Goal: Task Accomplishment & Management: Use online tool/utility

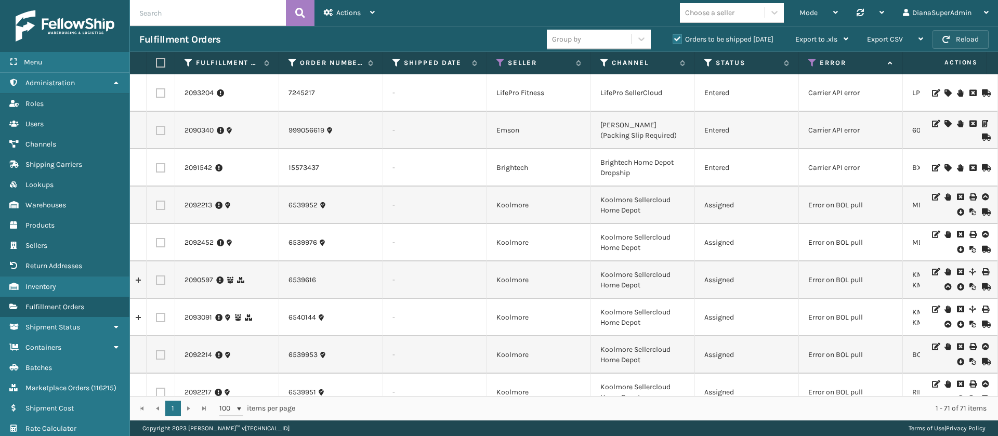
click at [951, 45] on button "Reload" at bounding box center [960, 39] width 56 height 19
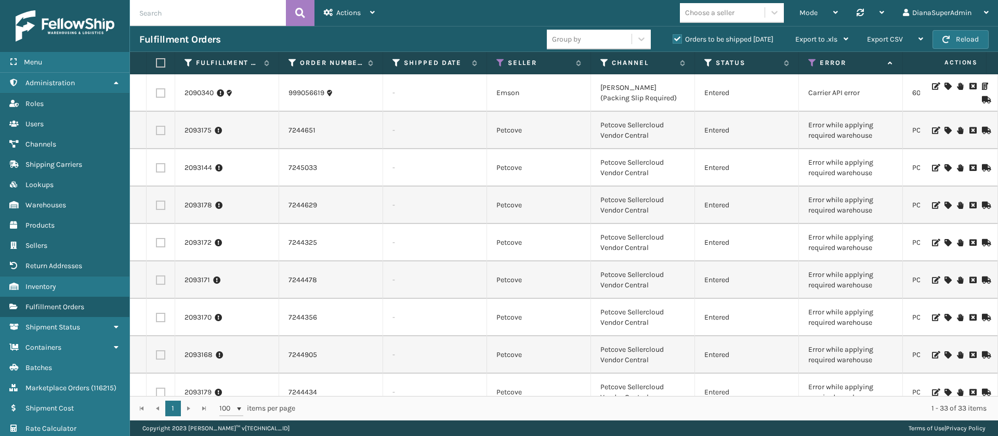
click at [944, 129] on icon at bounding box center [947, 130] width 6 height 7
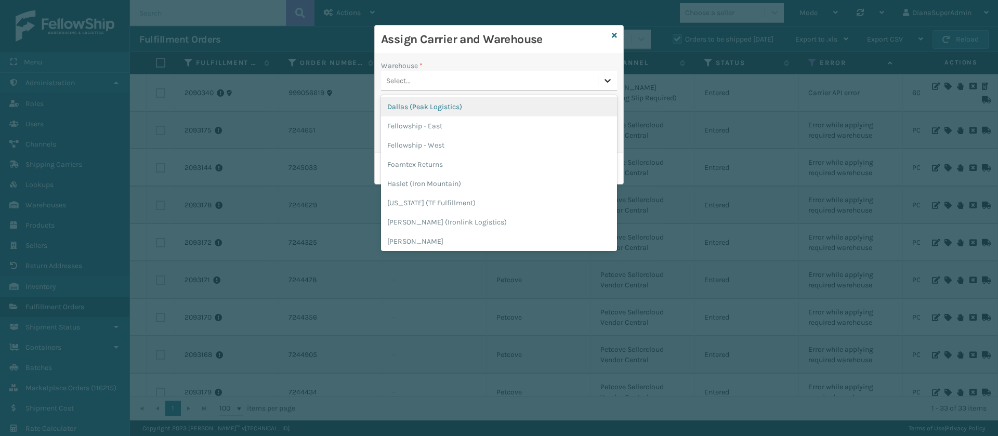
click at [606, 79] on icon at bounding box center [607, 80] width 10 height 10
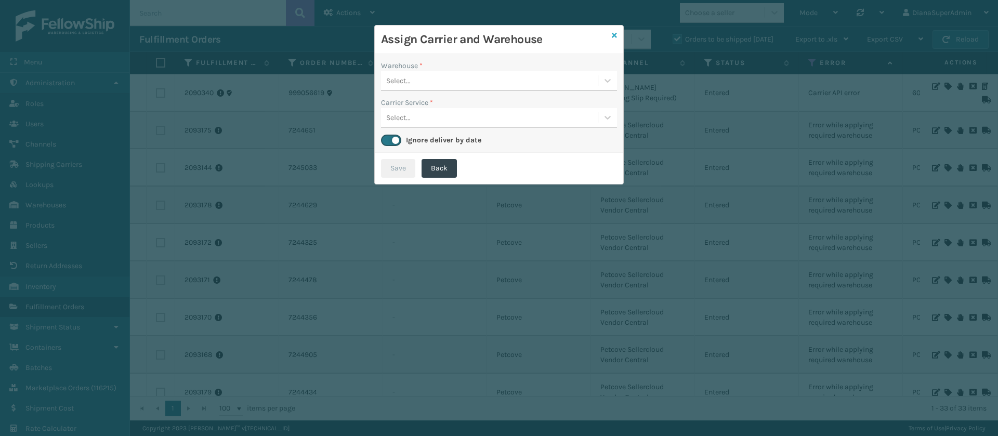
click at [613, 35] on icon at bounding box center [614, 35] width 5 height 7
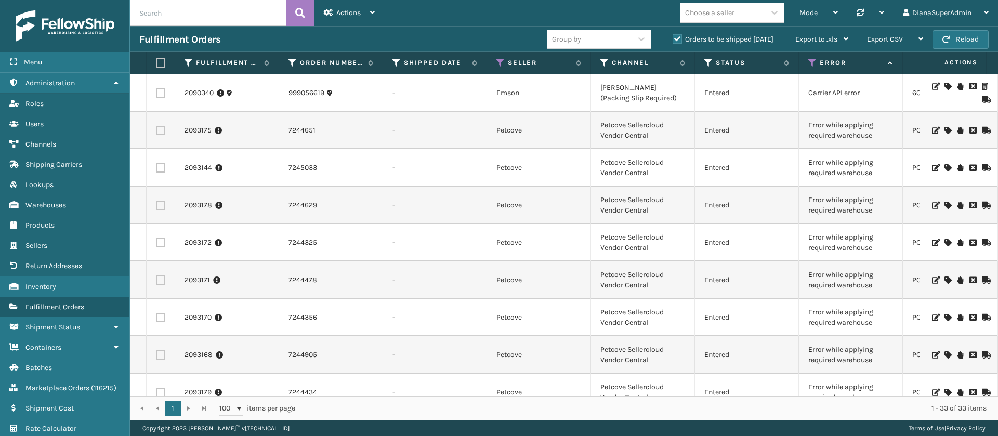
click at [944, 167] on icon at bounding box center [947, 167] width 6 height 7
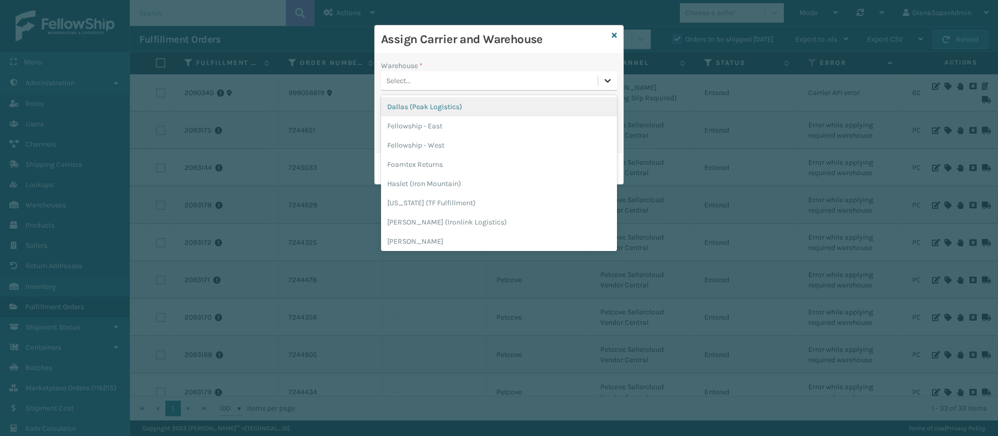
click at [601, 79] on div at bounding box center [607, 80] width 19 height 19
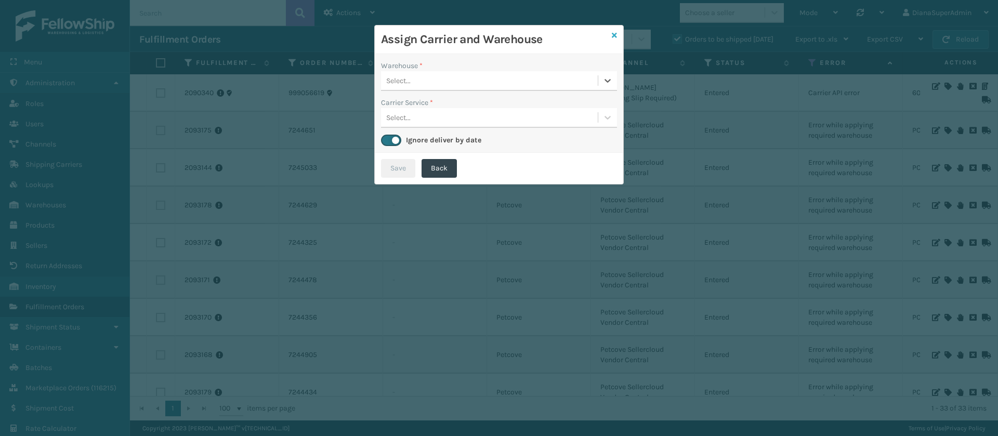
drag, startPoint x: 601, startPoint y: 79, endPoint x: 616, endPoint y: 31, distance: 50.5
click at [616, 31] on div "Assign Carrier and Warehouse Warehouse * 0 results available. Select is focused…" at bounding box center [498, 105] width 249 height 160
click at [616, 32] on icon at bounding box center [614, 35] width 5 height 7
